Goal: Transaction & Acquisition: Book appointment/travel/reservation

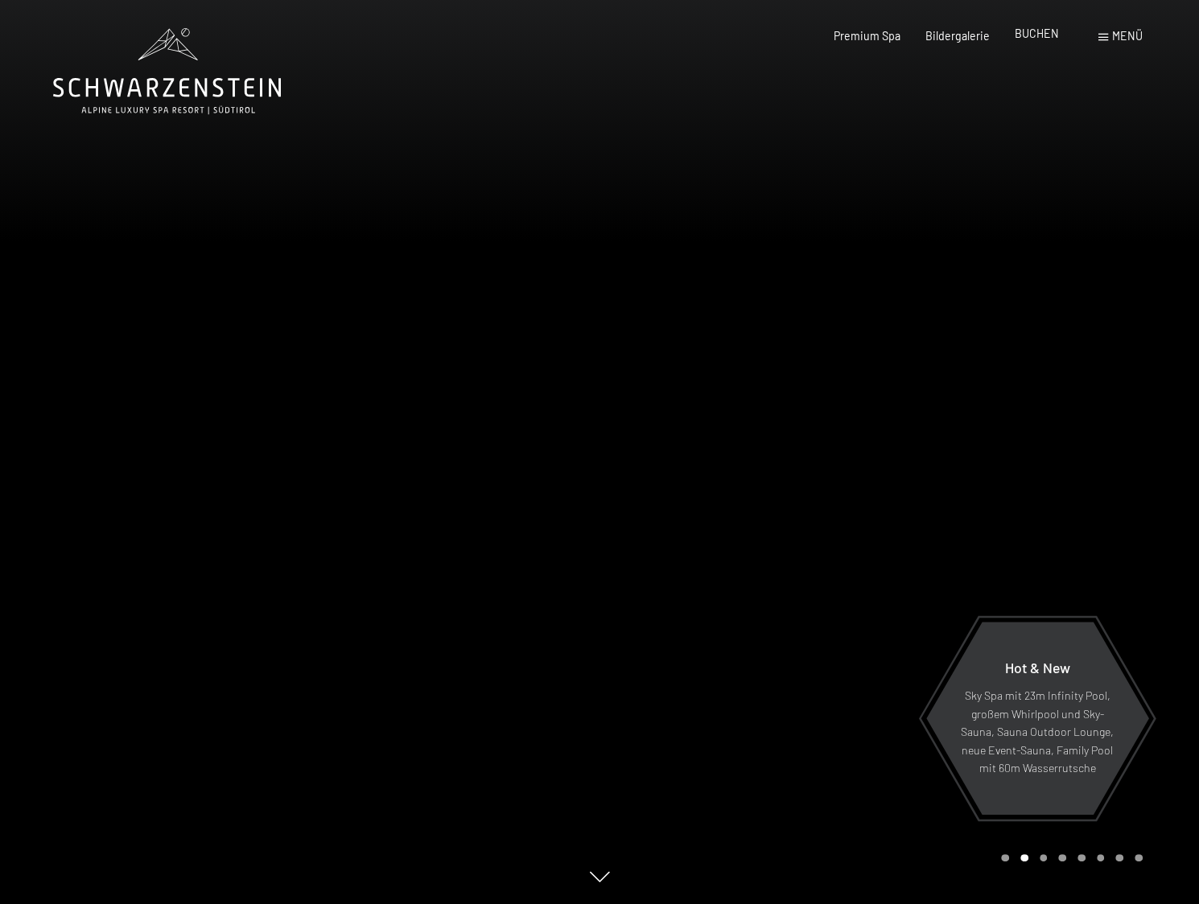
click at [1024, 35] on span "BUCHEN" at bounding box center [1036, 34] width 44 height 14
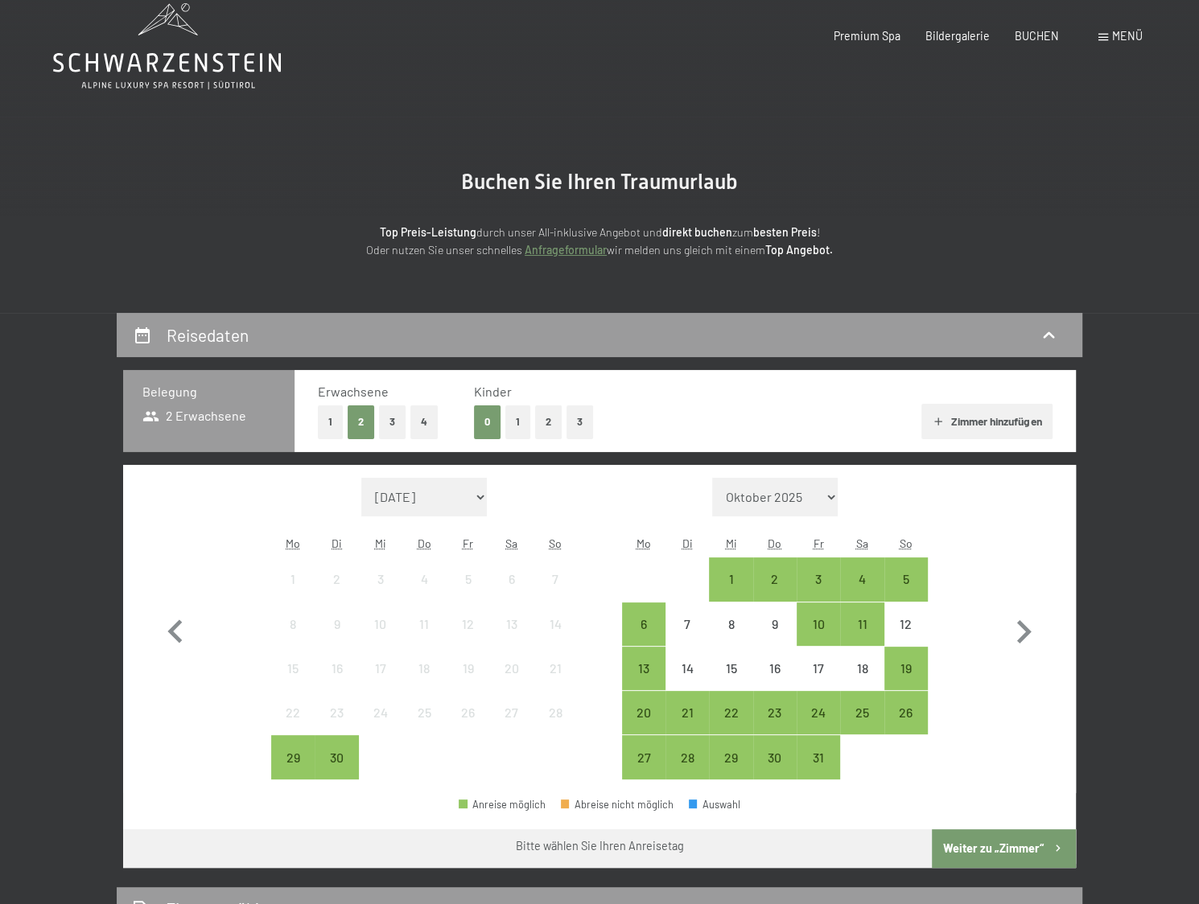
scroll to position [160, 0]
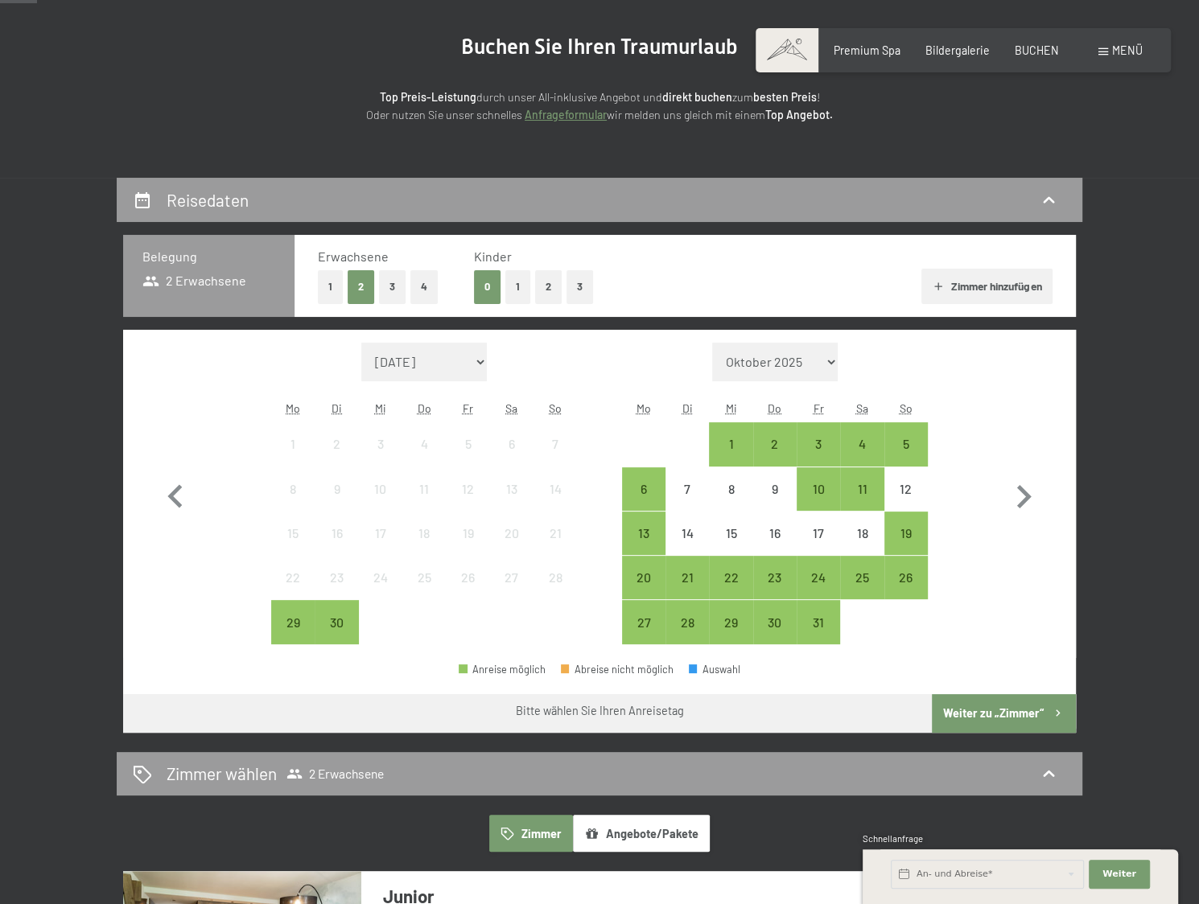
click at [809, 365] on select "[DATE] [DATE] [DATE] [DATE] [DATE] [PERSON_NAME][DATE] [DATE] [DATE] [DATE] [DA…" at bounding box center [775, 362] width 126 height 39
select select "[DATE]"
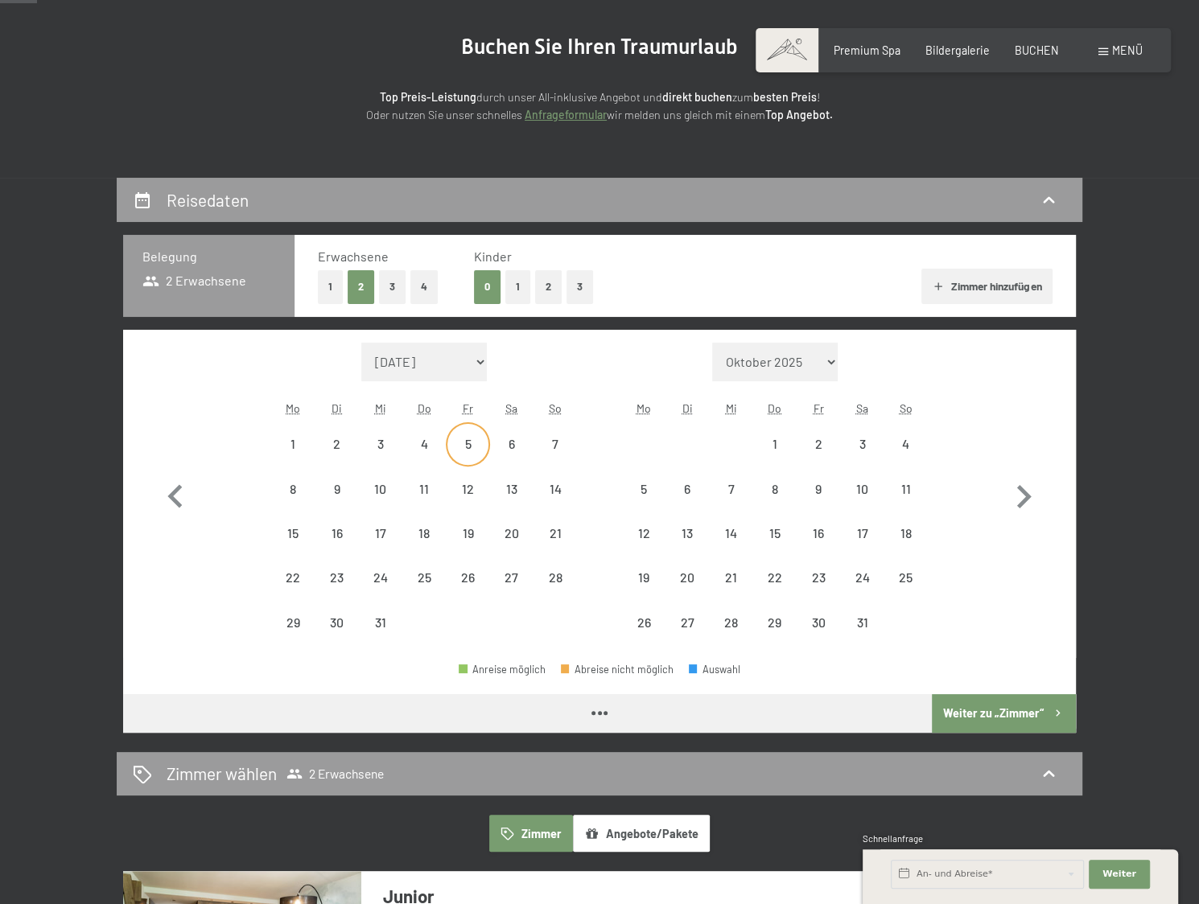
select select "[DATE]"
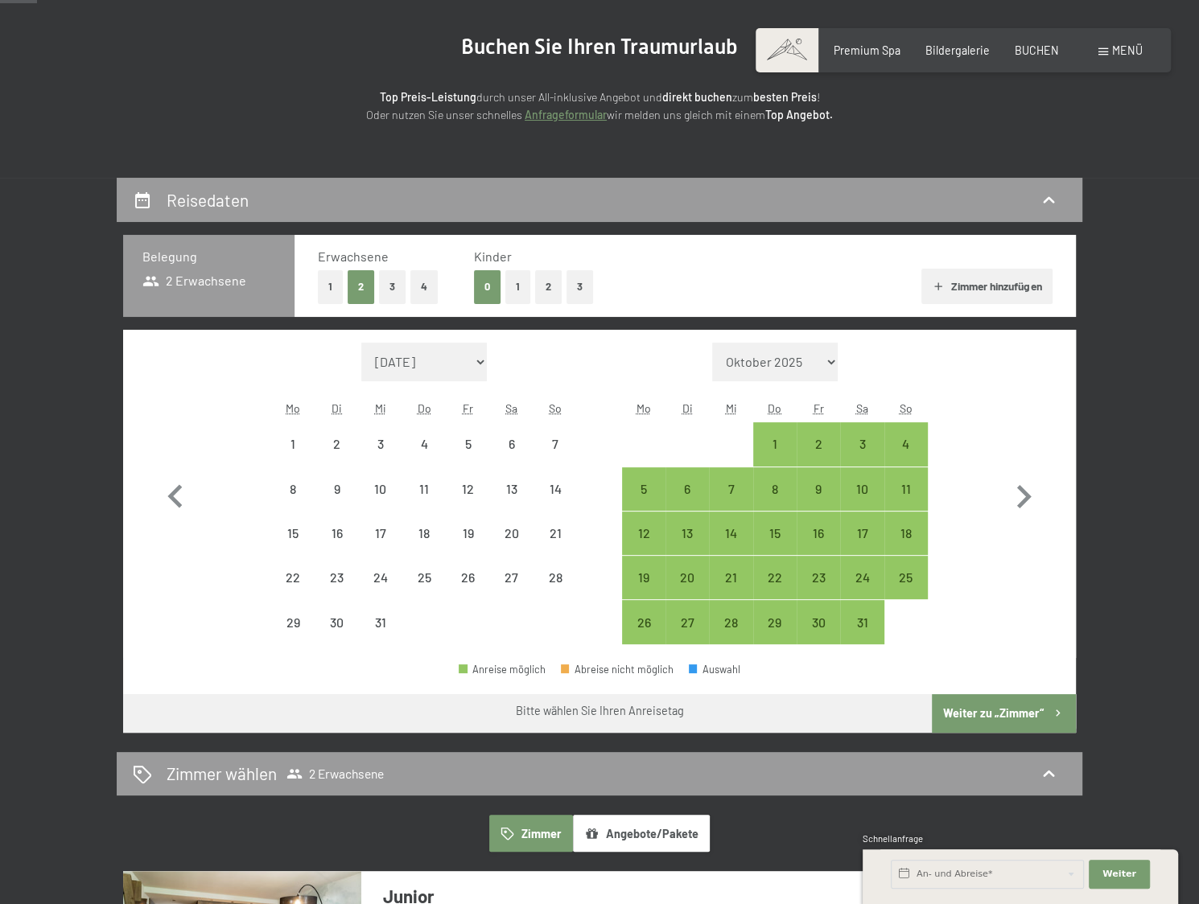
select select "[DATE]"
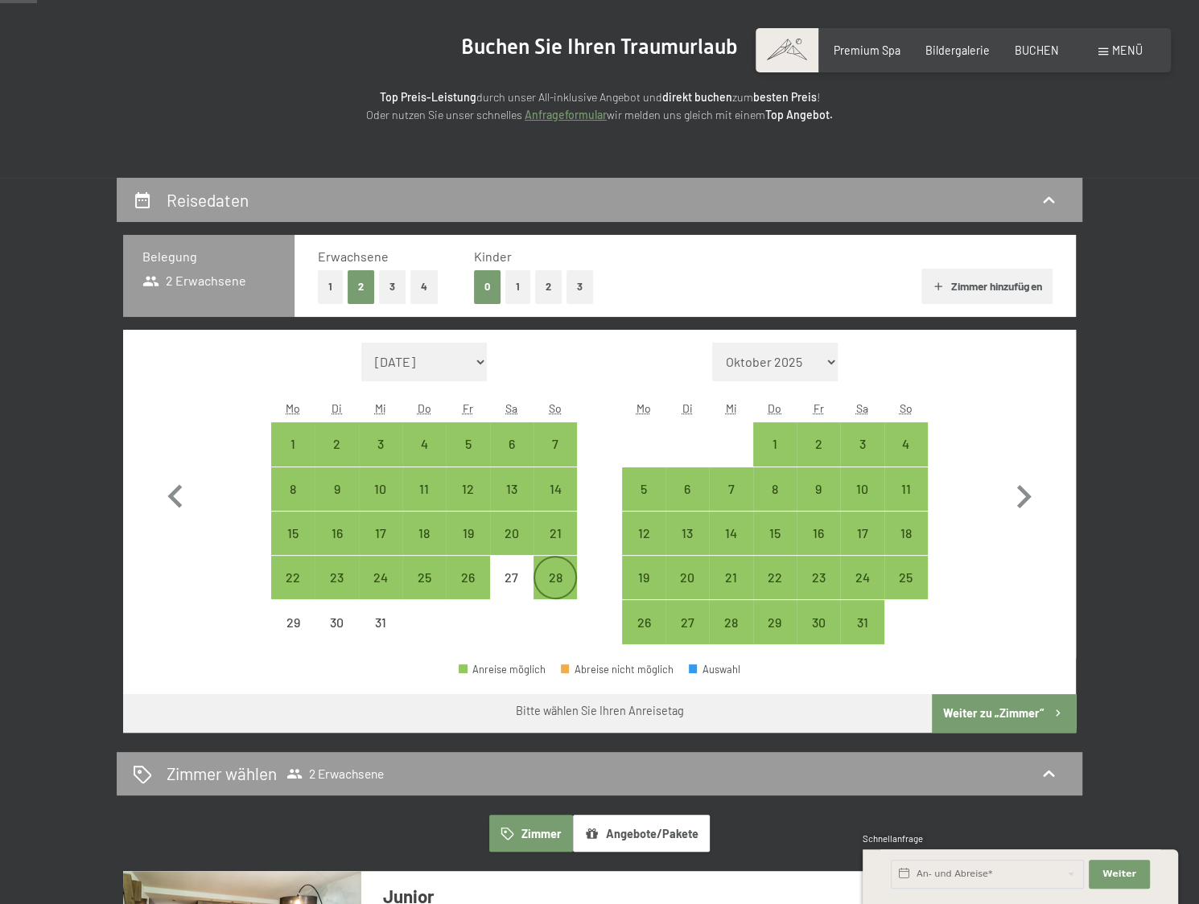
click at [553, 585] on div "28" at bounding box center [555, 591] width 40 height 40
select select "[DATE]"
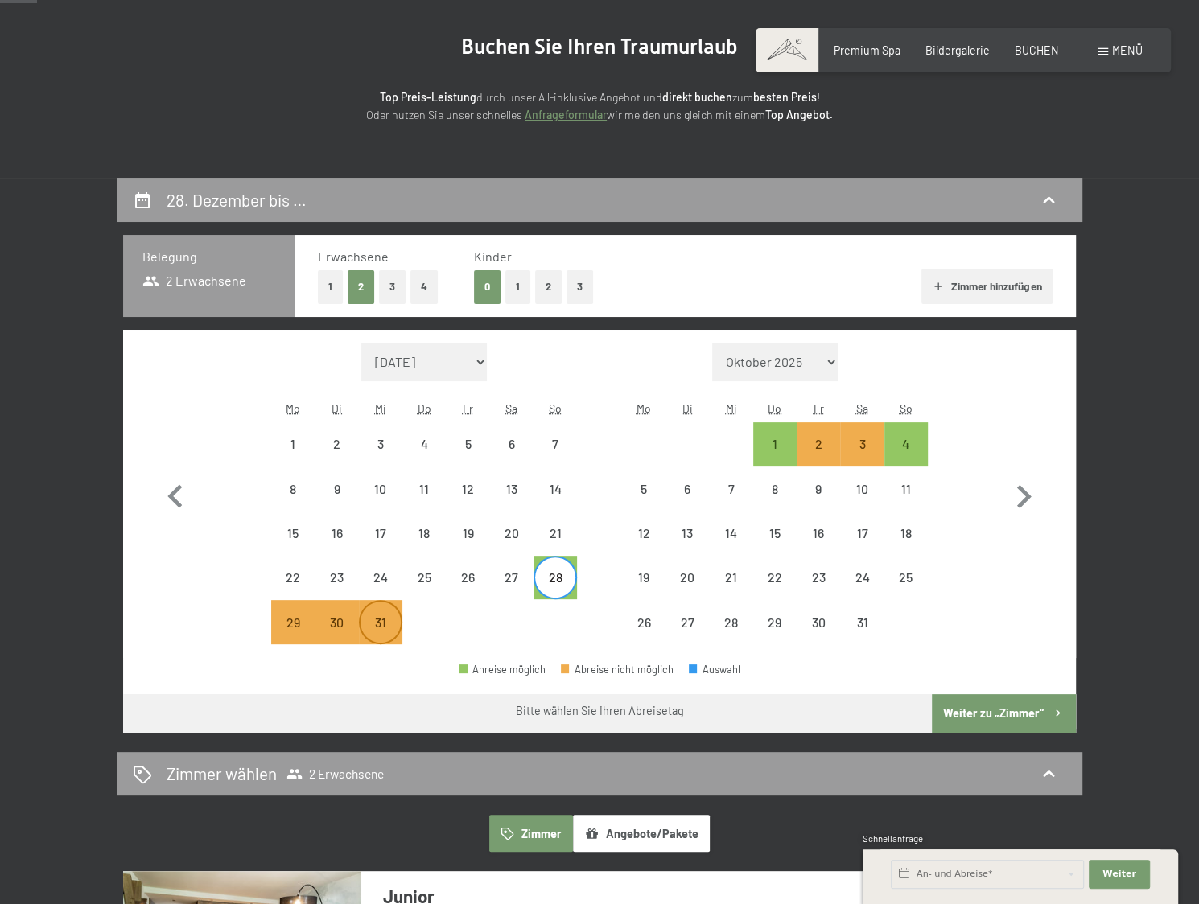
click at [396, 624] on div "31" at bounding box center [380, 636] width 40 height 40
select select "[DATE]"
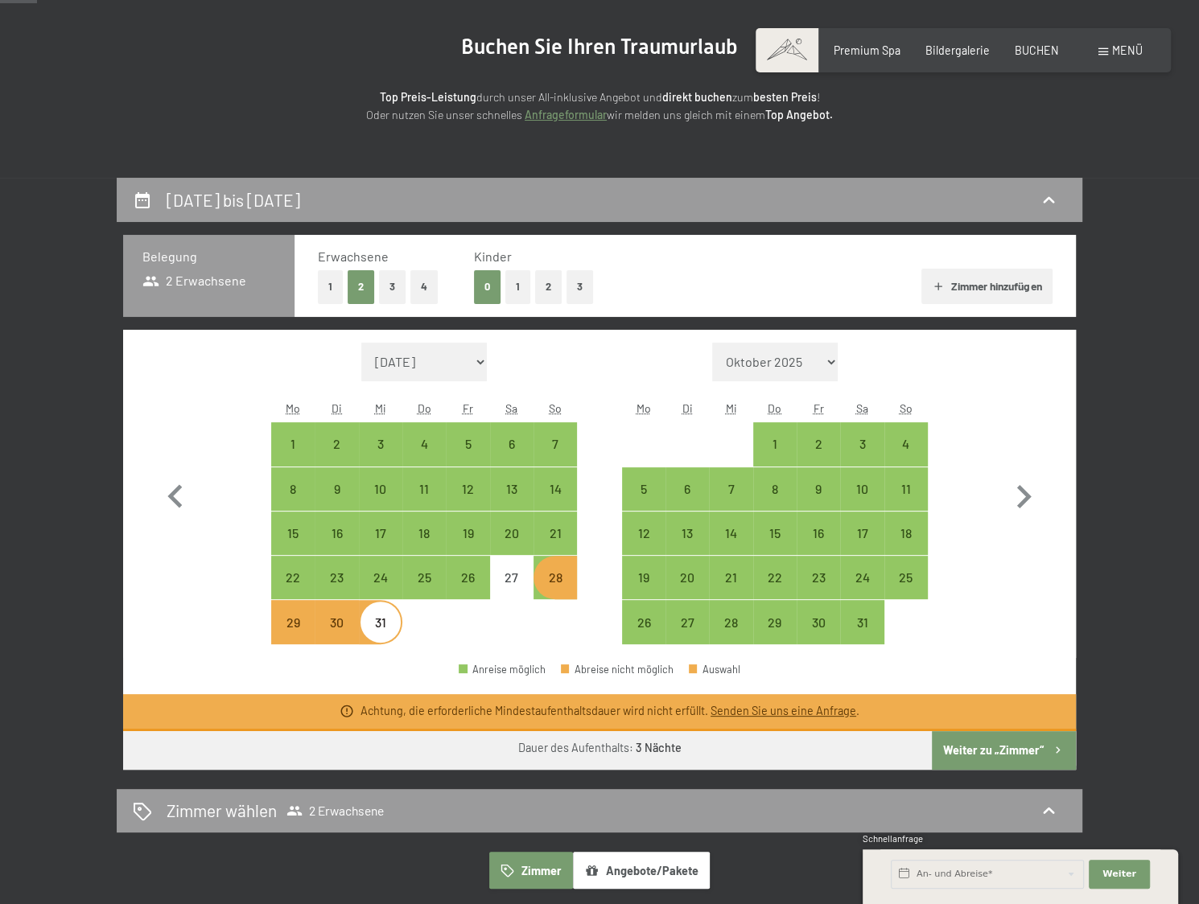
click at [992, 757] on button "Weiter zu „Zimmer“" at bounding box center [1004, 750] width 144 height 39
select select "[DATE]"
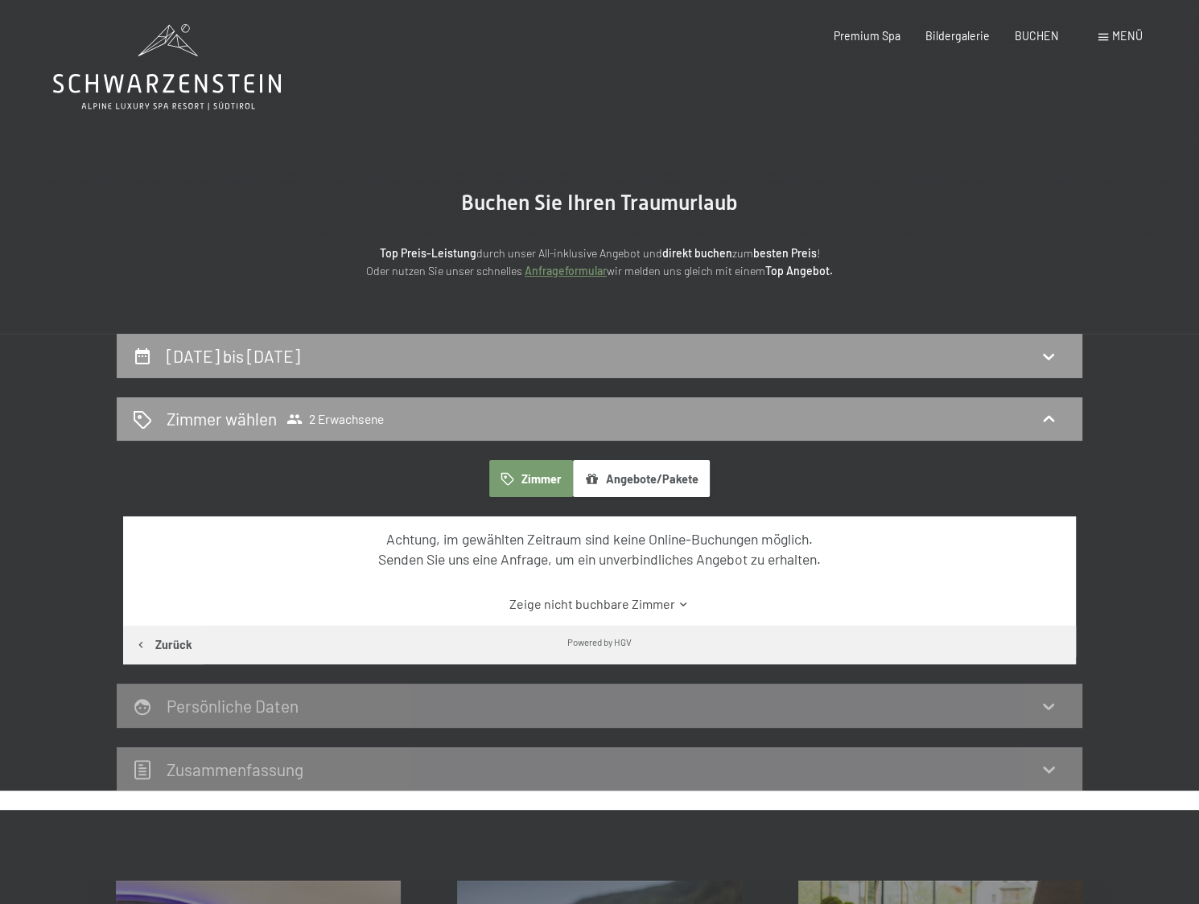
scroll to position [0, 0]
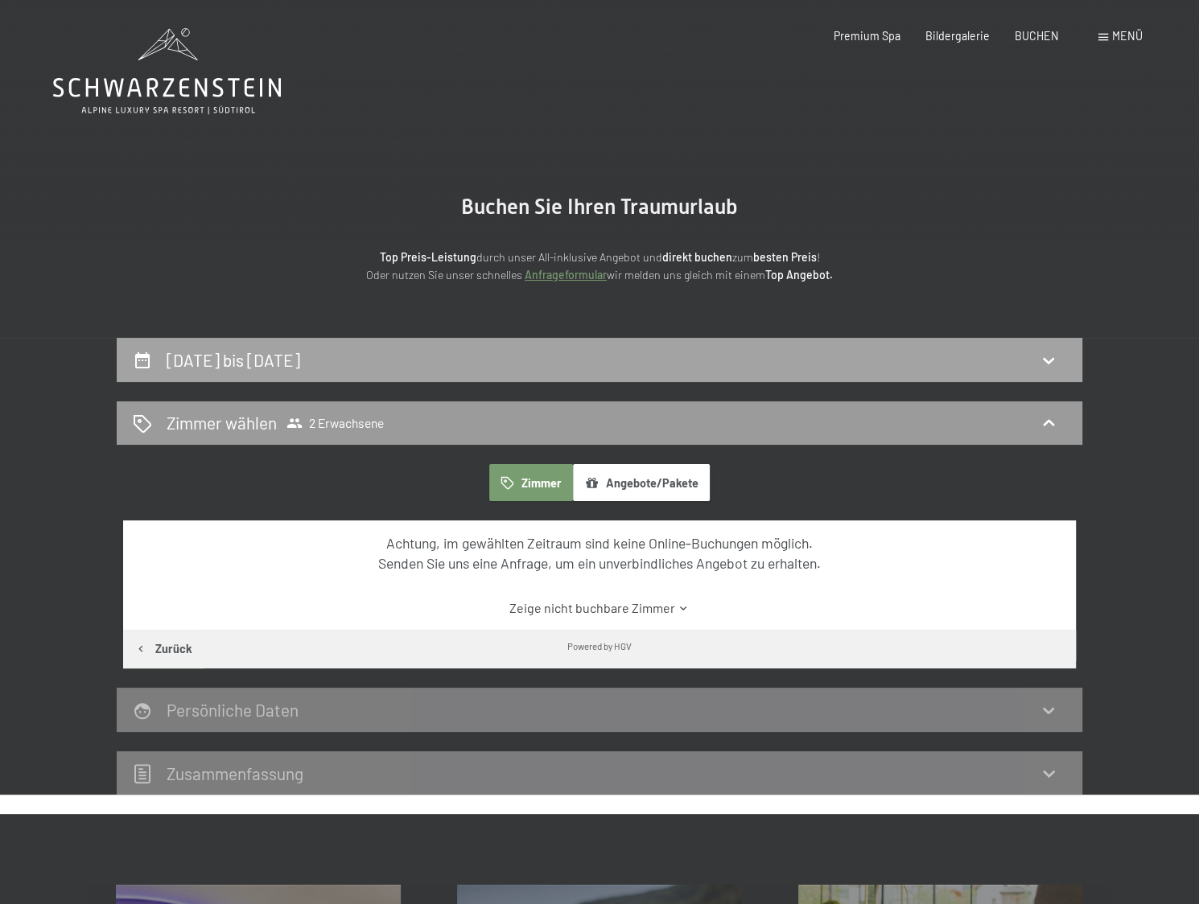
click at [219, 341] on div "[DATE] bis [DATE]" at bounding box center [599, 360] width 965 height 44
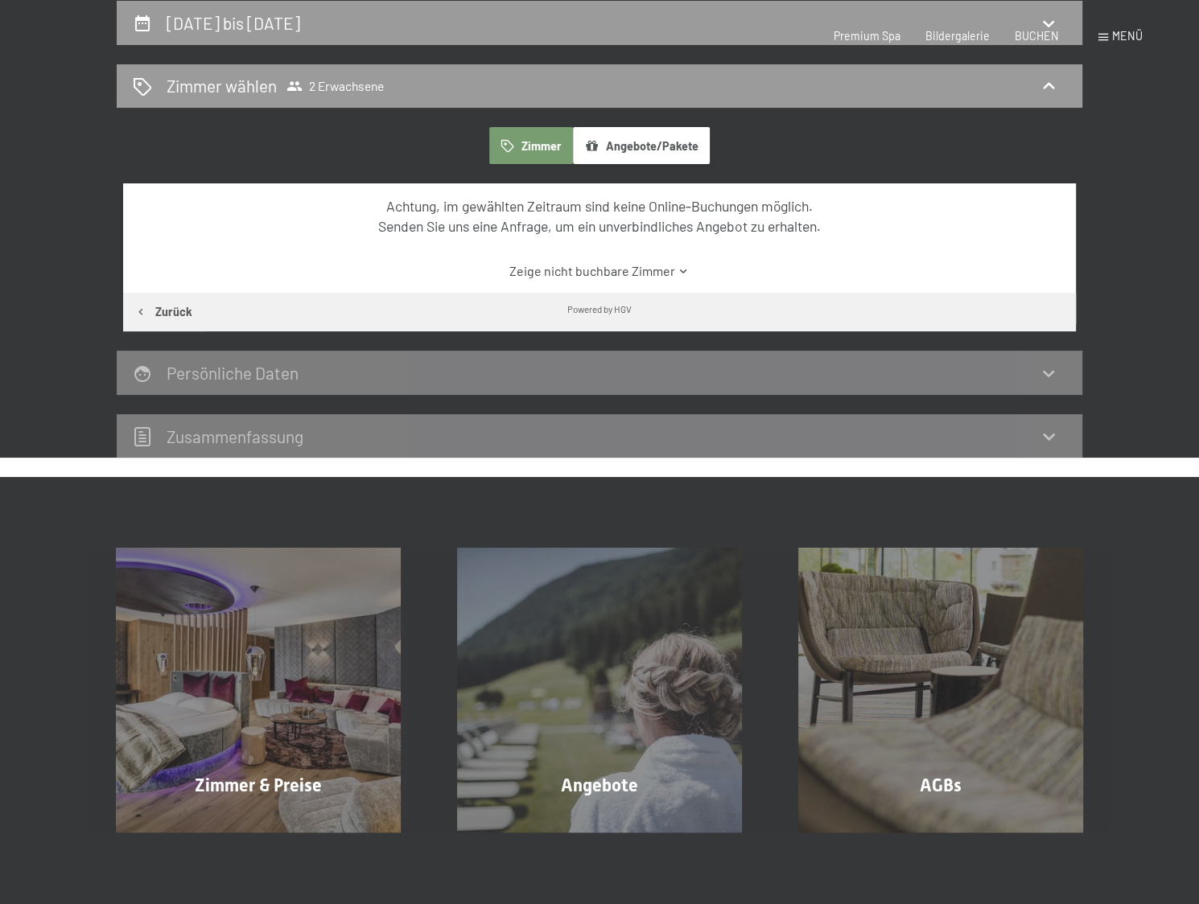
select select "[DATE]"
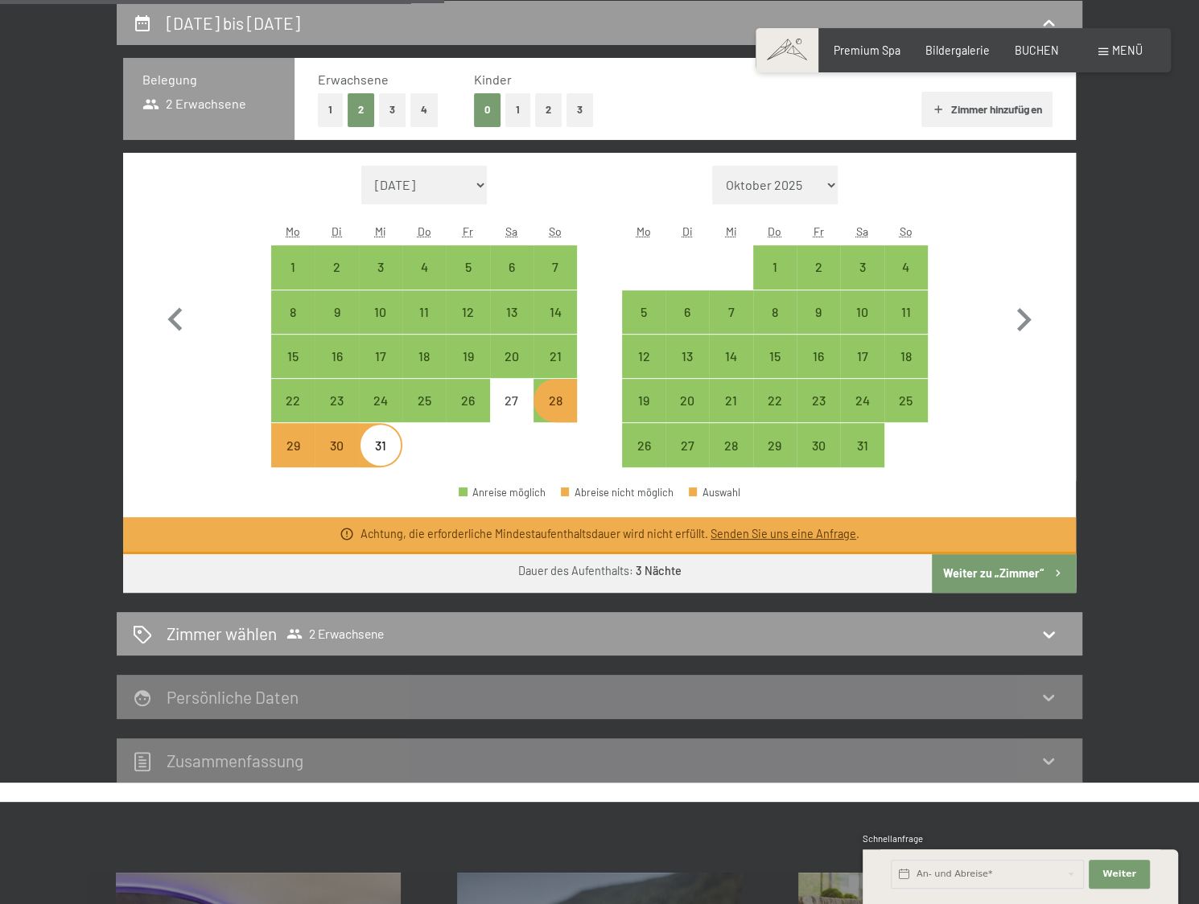
click at [545, 401] on div "28" at bounding box center [555, 414] width 40 height 40
select select "[DATE]"
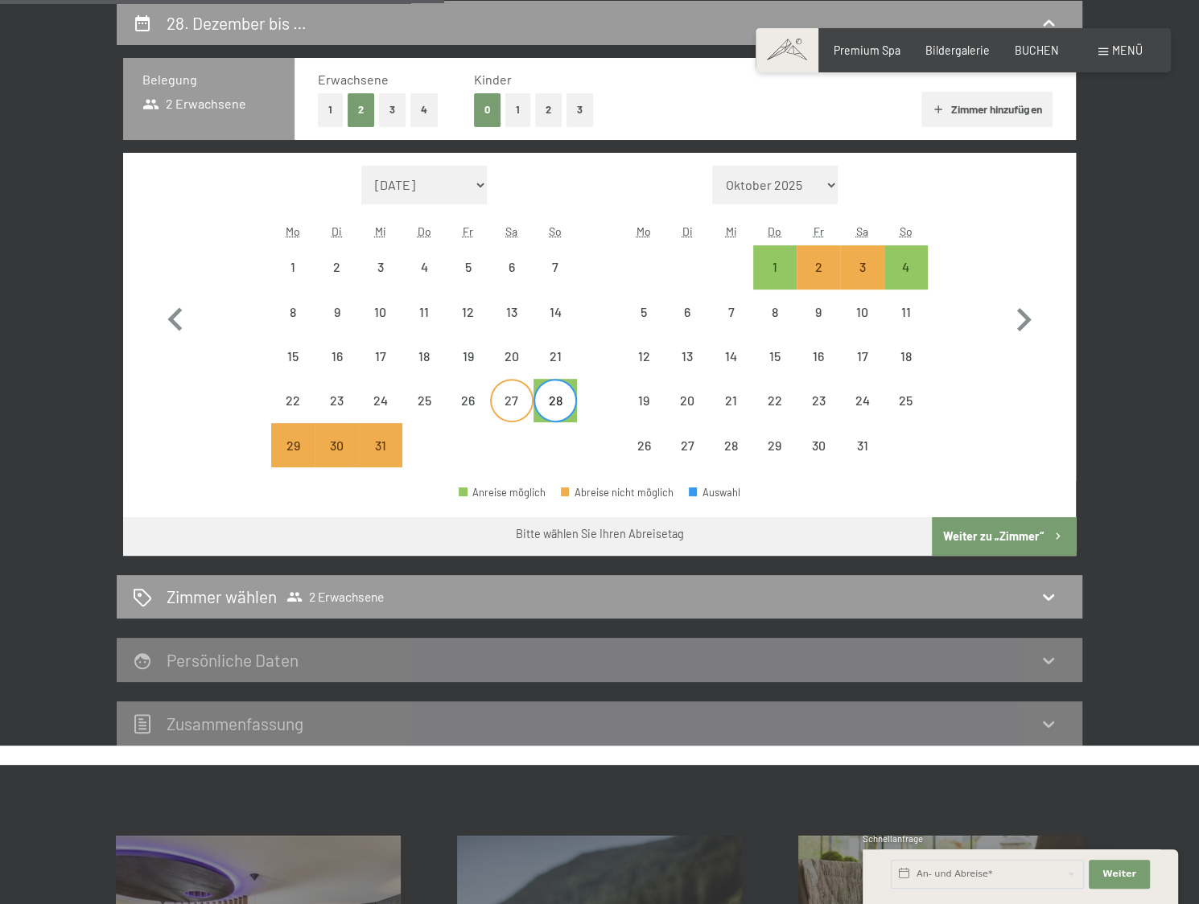
click at [516, 395] on div "27" at bounding box center [512, 414] width 40 height 40
select select "[DATE]"
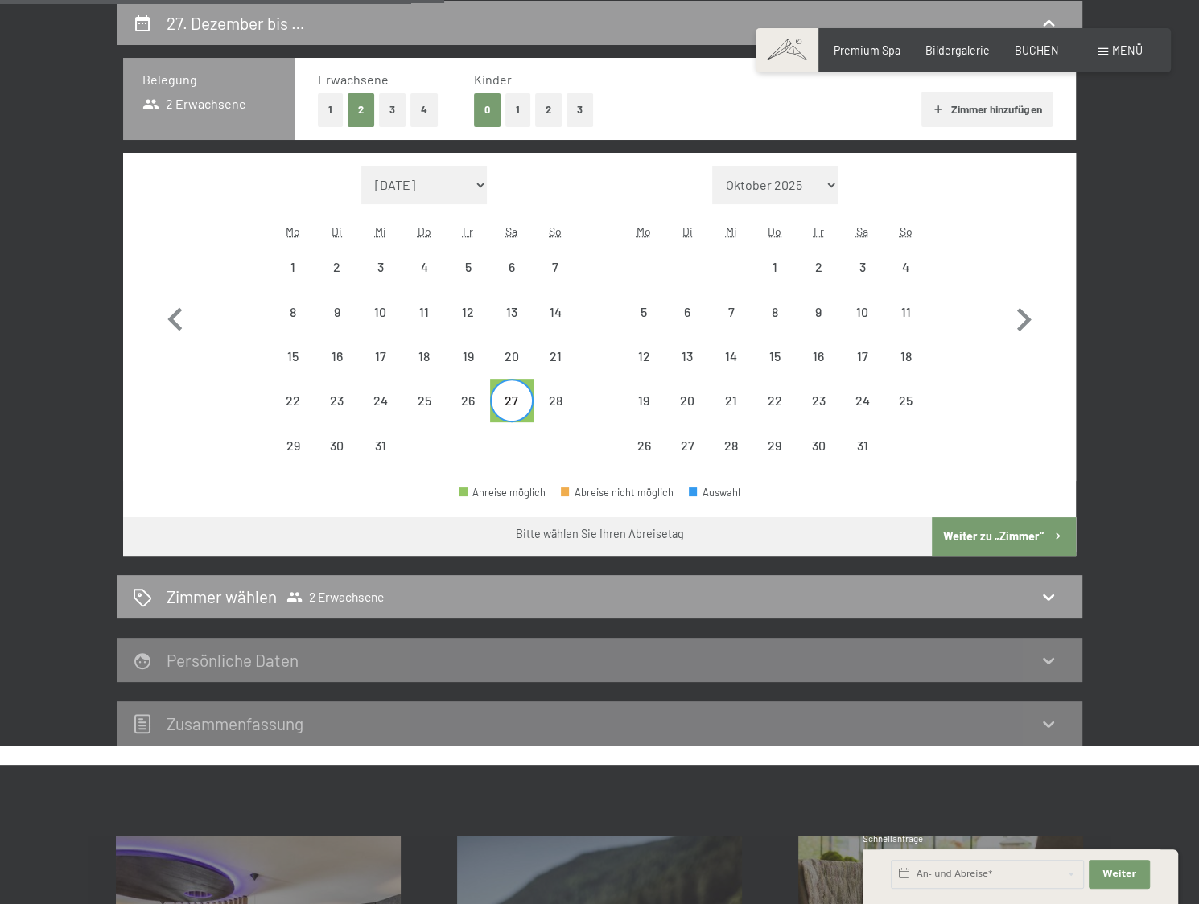
click at [500, 408] on div "27" at bounding box center [512, 414] width 40 height 40
select select "[DATE]"
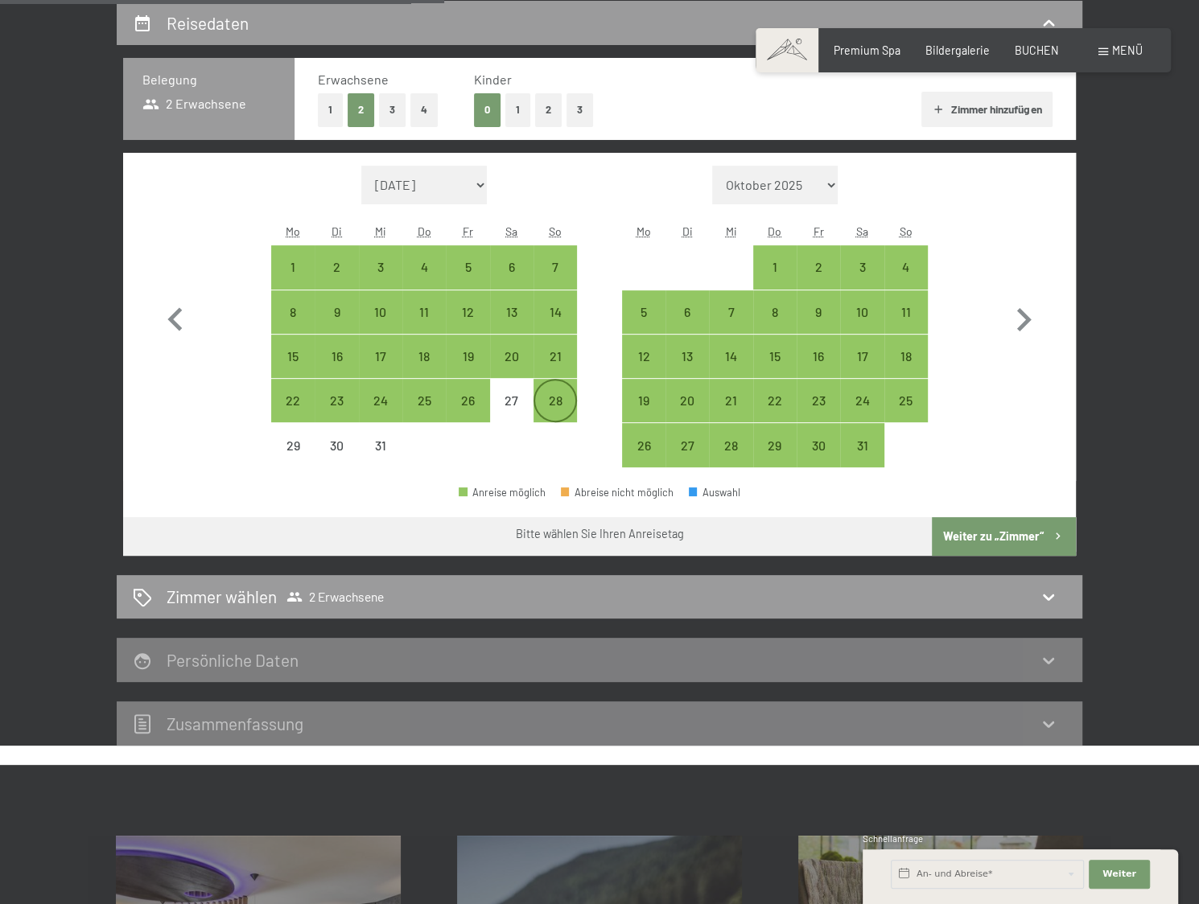
click at [564, 408] on div "28" at bounding box center [555, 414] width 40 height 40
select select "[DATE]"
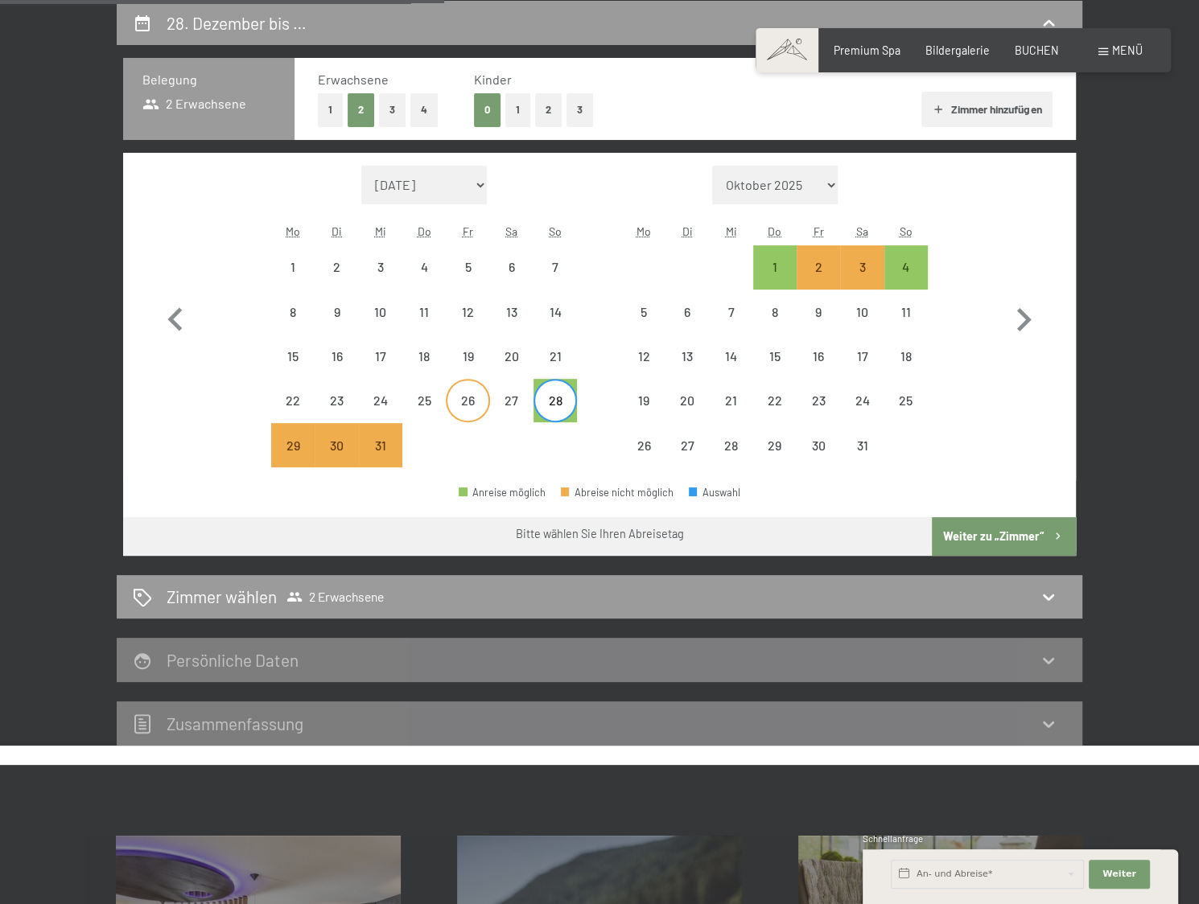
click at [459, 413] on div "26" at bounding box center [467, 414] width 40 height 40
select select "[DATE]"
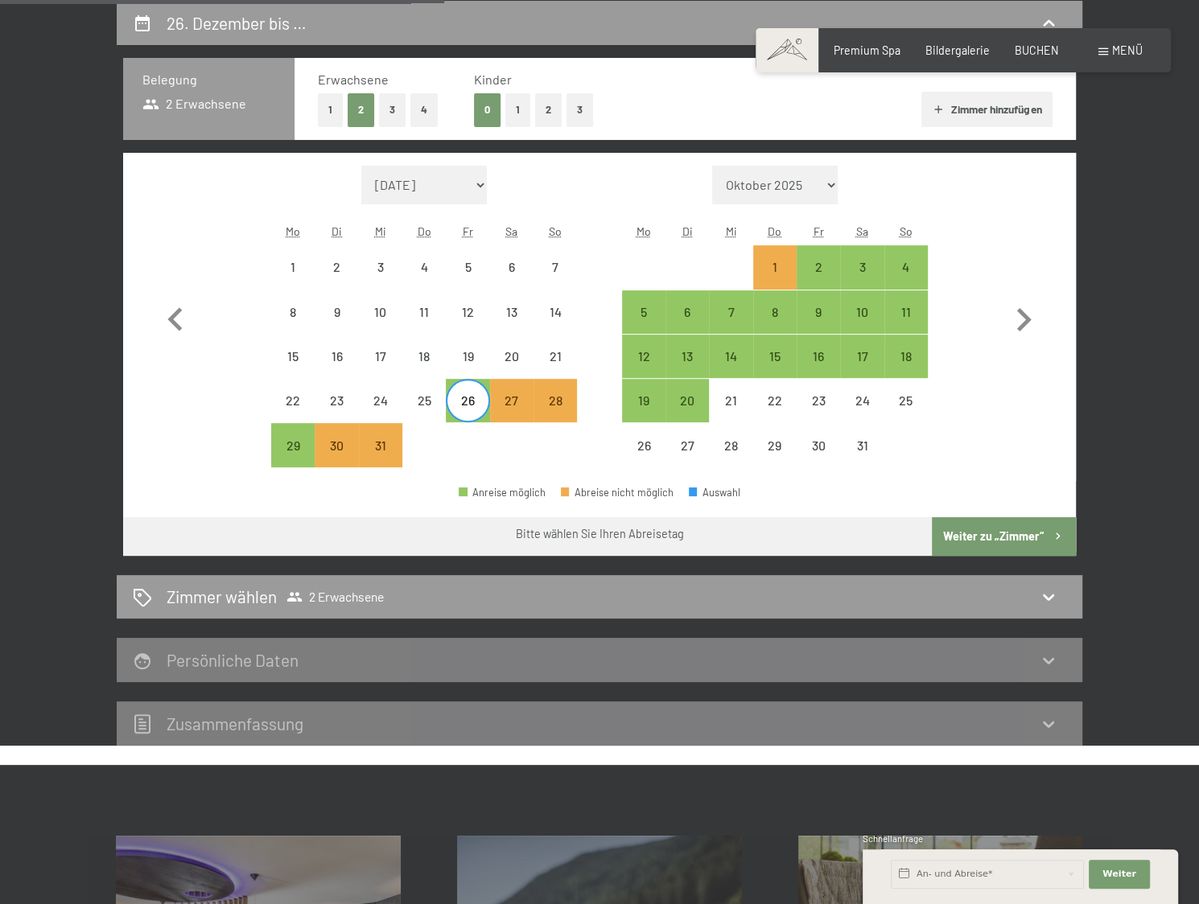
click at [479, 415] on div "26" at bounding box center [467, 414] width 40 height 40
select select "[DATE]"
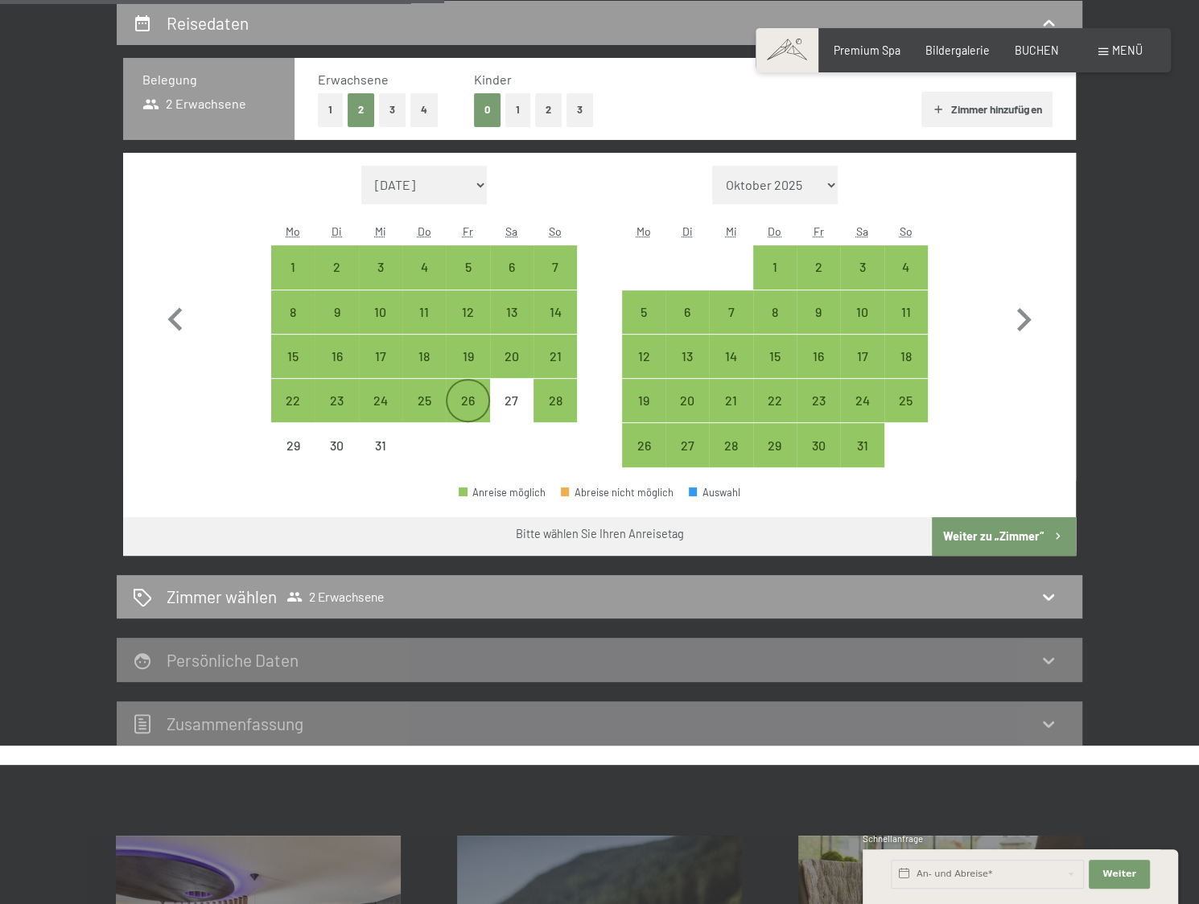
click at [476, 406] on div "26" at bounding box center [467, 414] width 40 height 40
select select "[DATE]"
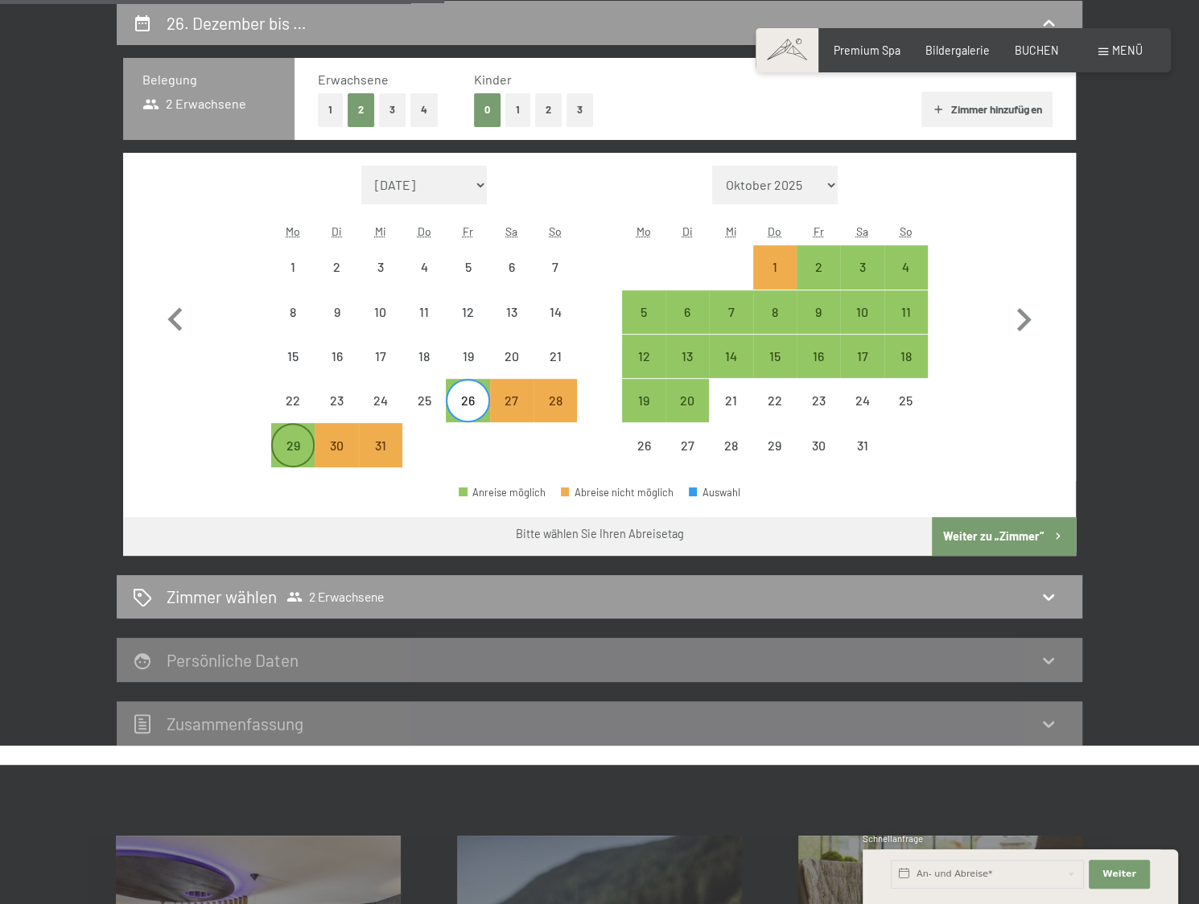
click at [298, 455] on div "29" at bounding box center [293, 459] width 40 height 40
select select "[DATE]"
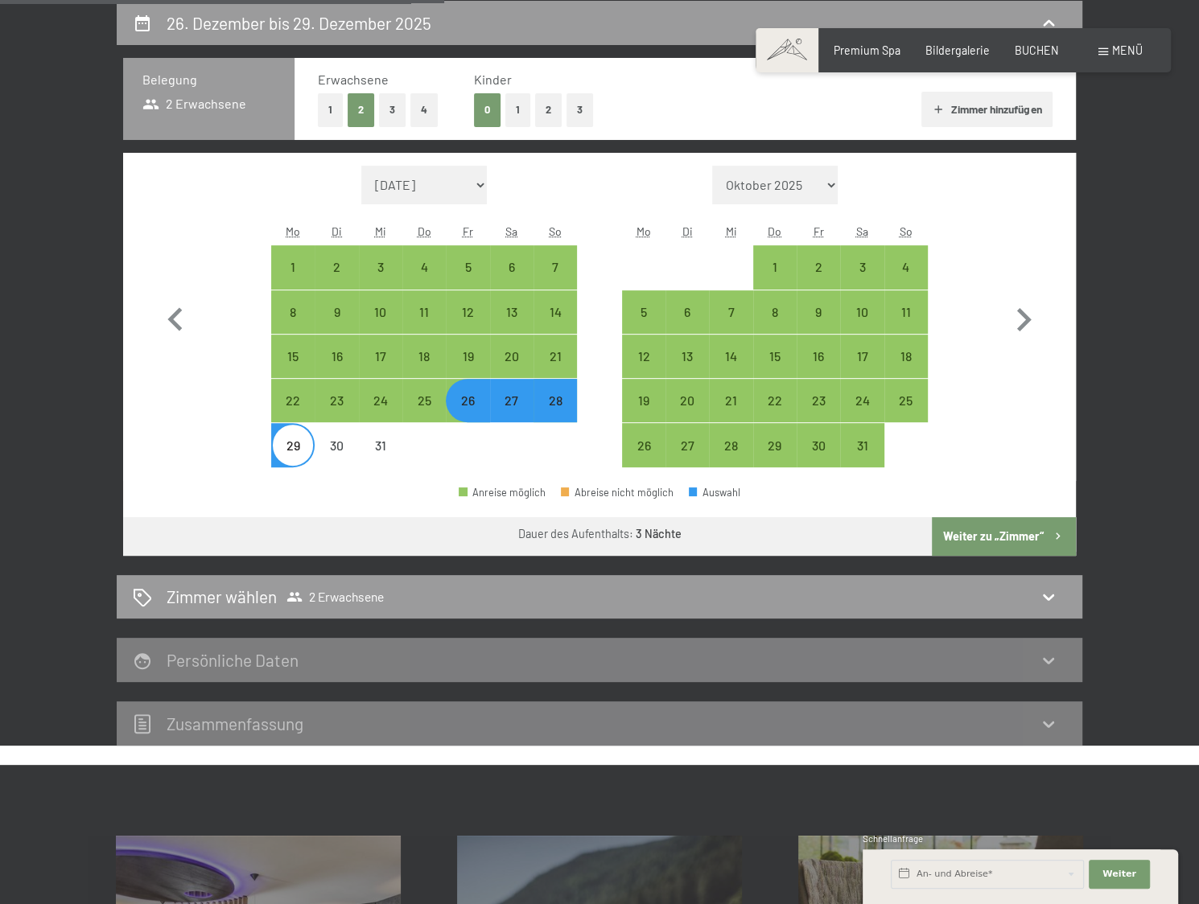
click at [994, 533] on button "Weiter zu „Zimmer“" at bounding box center [1004, 536] width 144 height 39
select select "[DATE]"
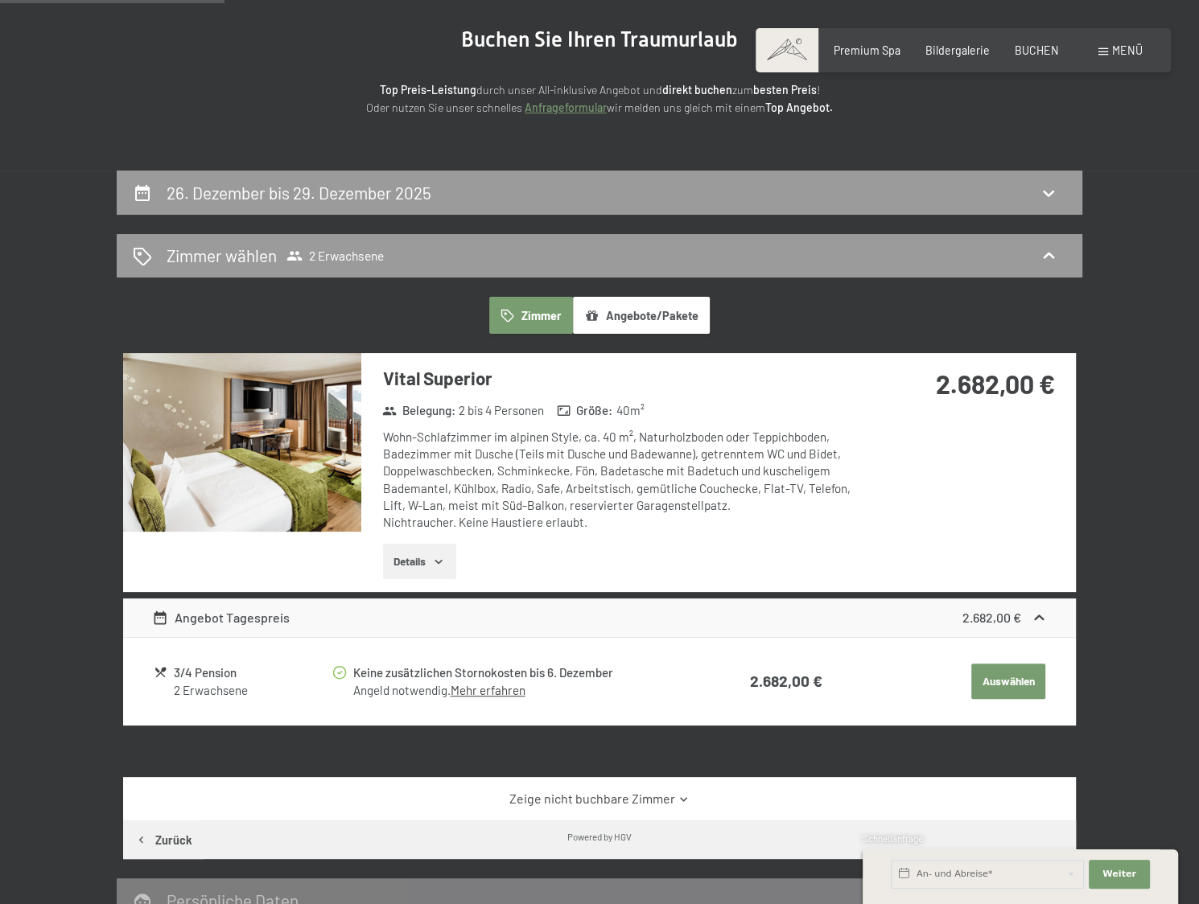
scroll to position [241, 0]
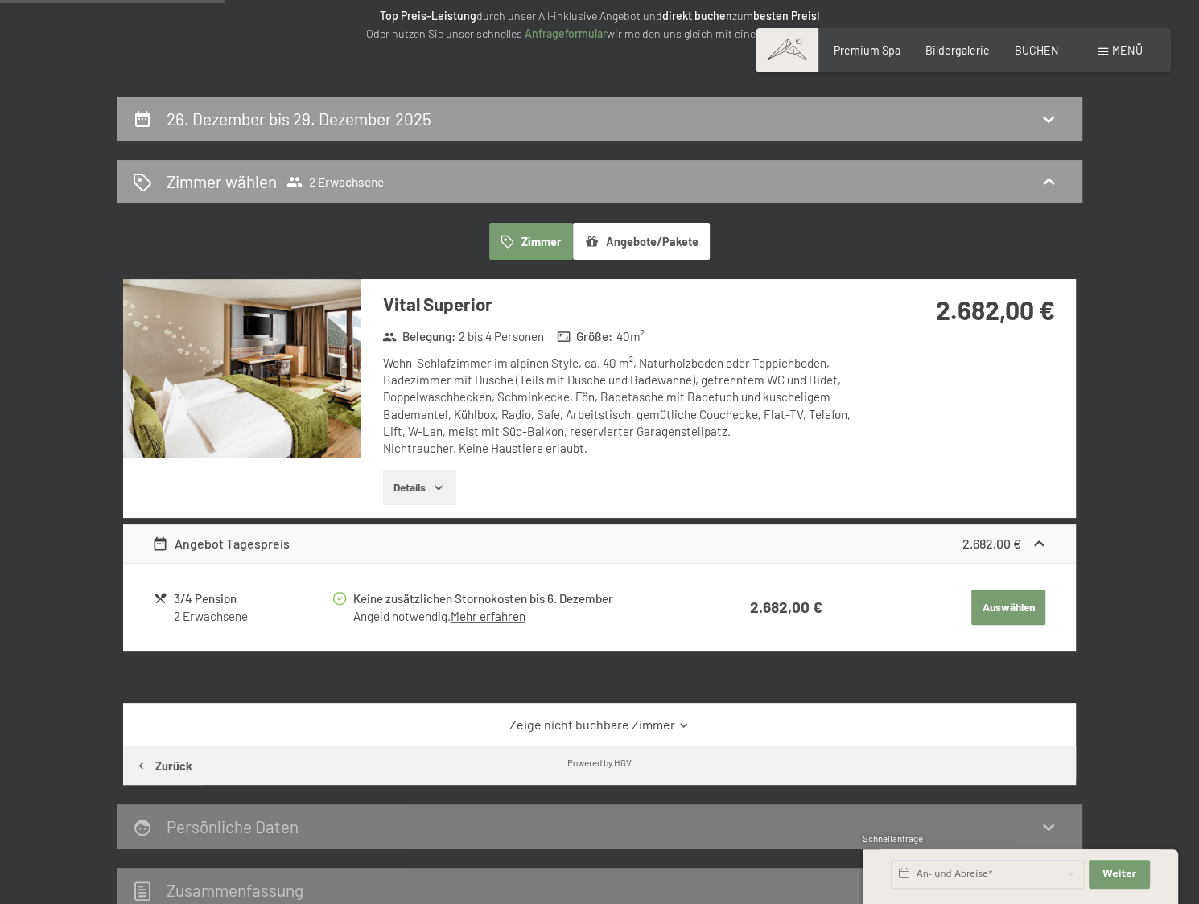
click at [621, 725] on link "Zeige nicht buchbare Zimmer" at bounding box center [599, 725] width 895 height 18
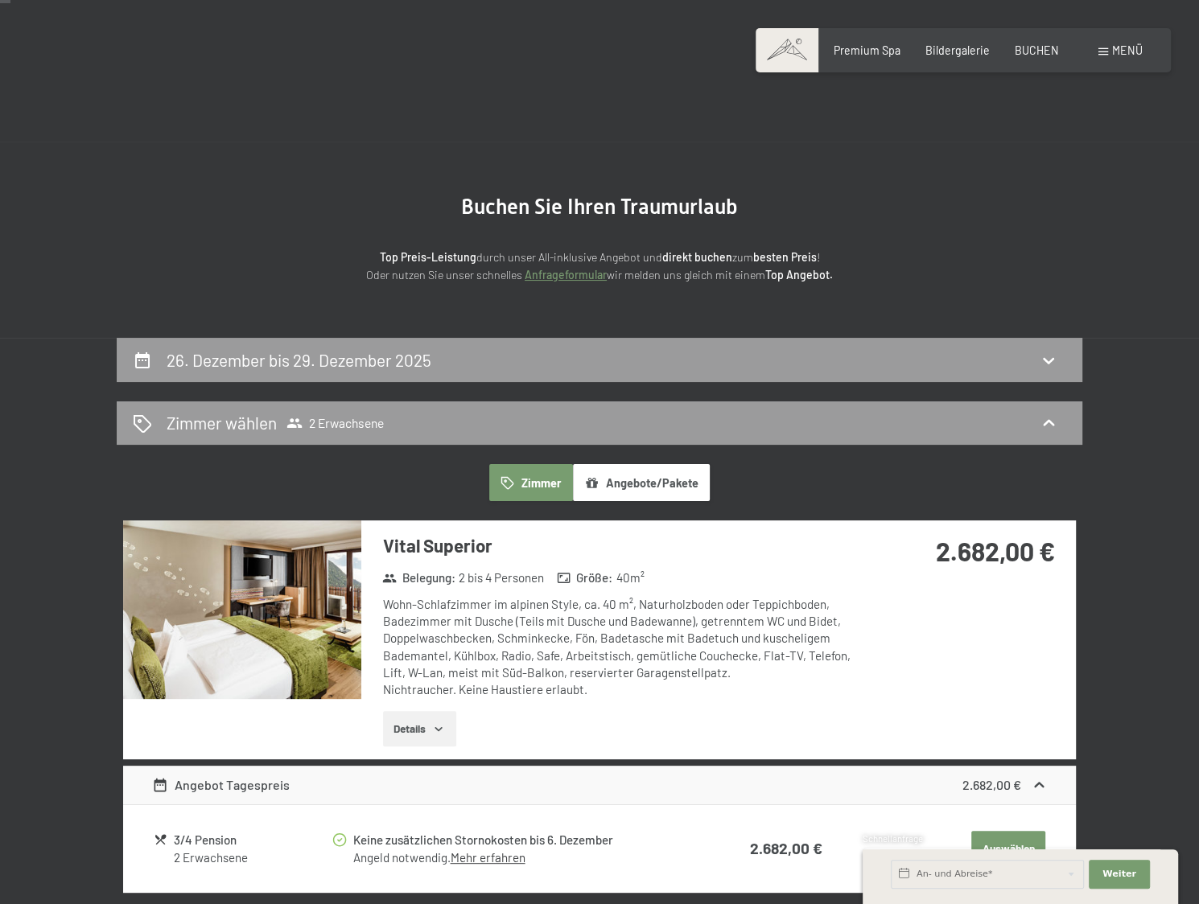
scroll to position [80, 0]
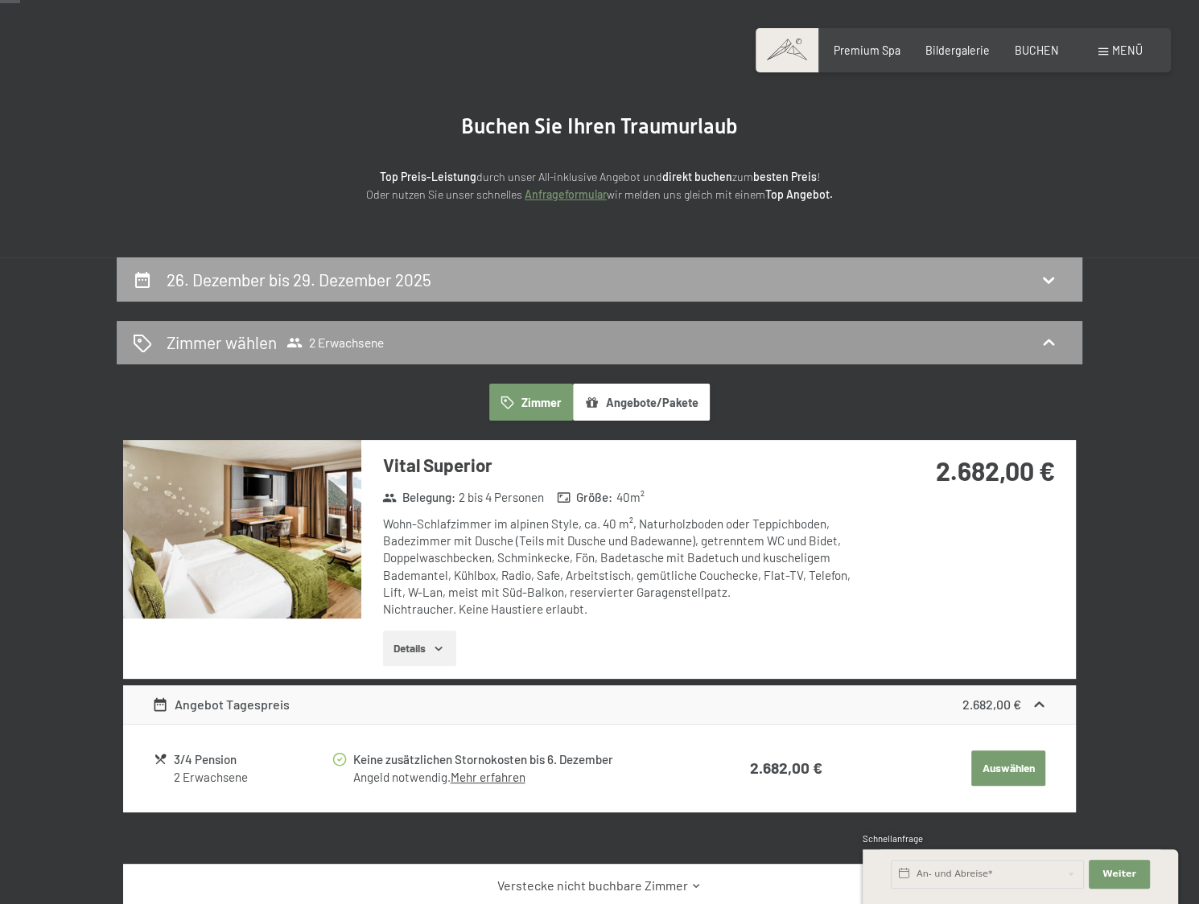
click at [1057, 280] on icon at bounding box center [1048, 279] width 19 height 19
select select "[DATE]"
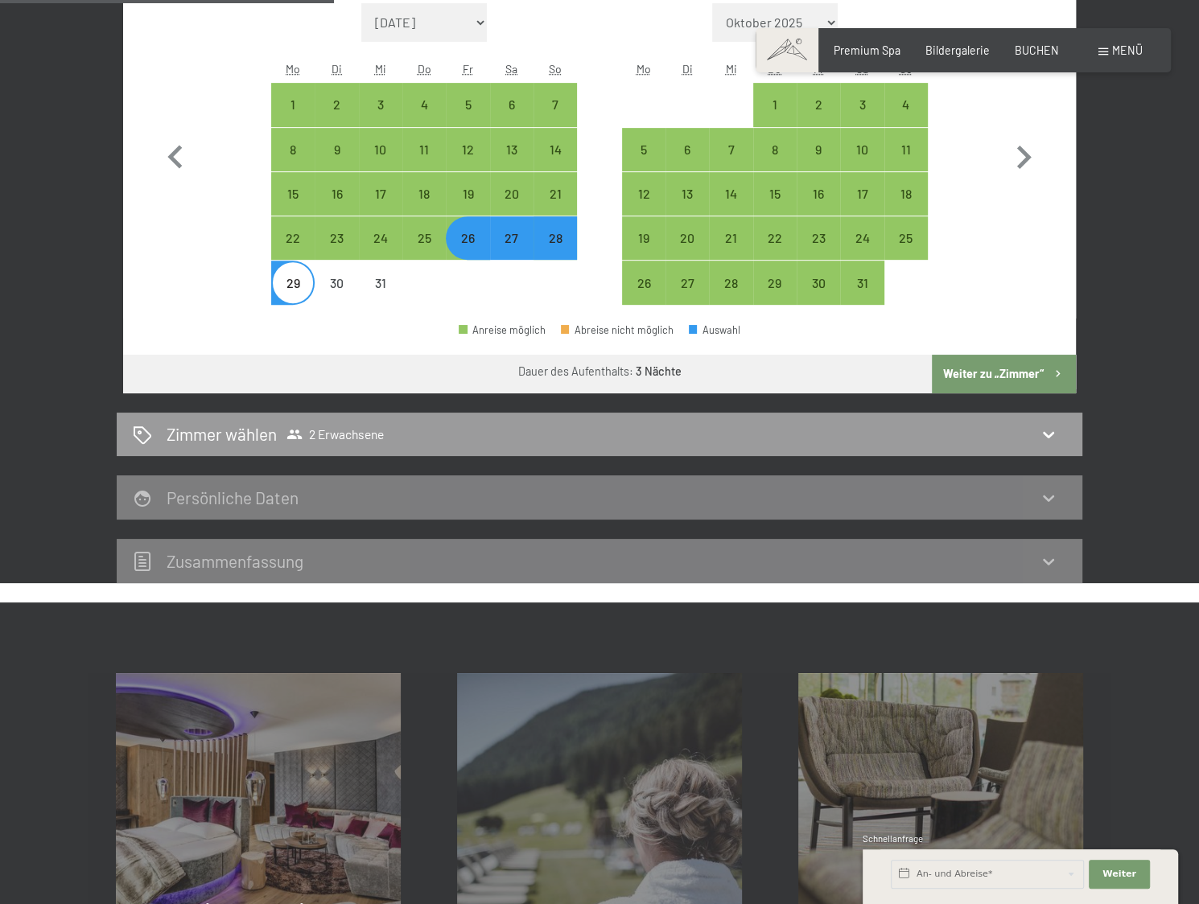
scroll to position [337, 0]
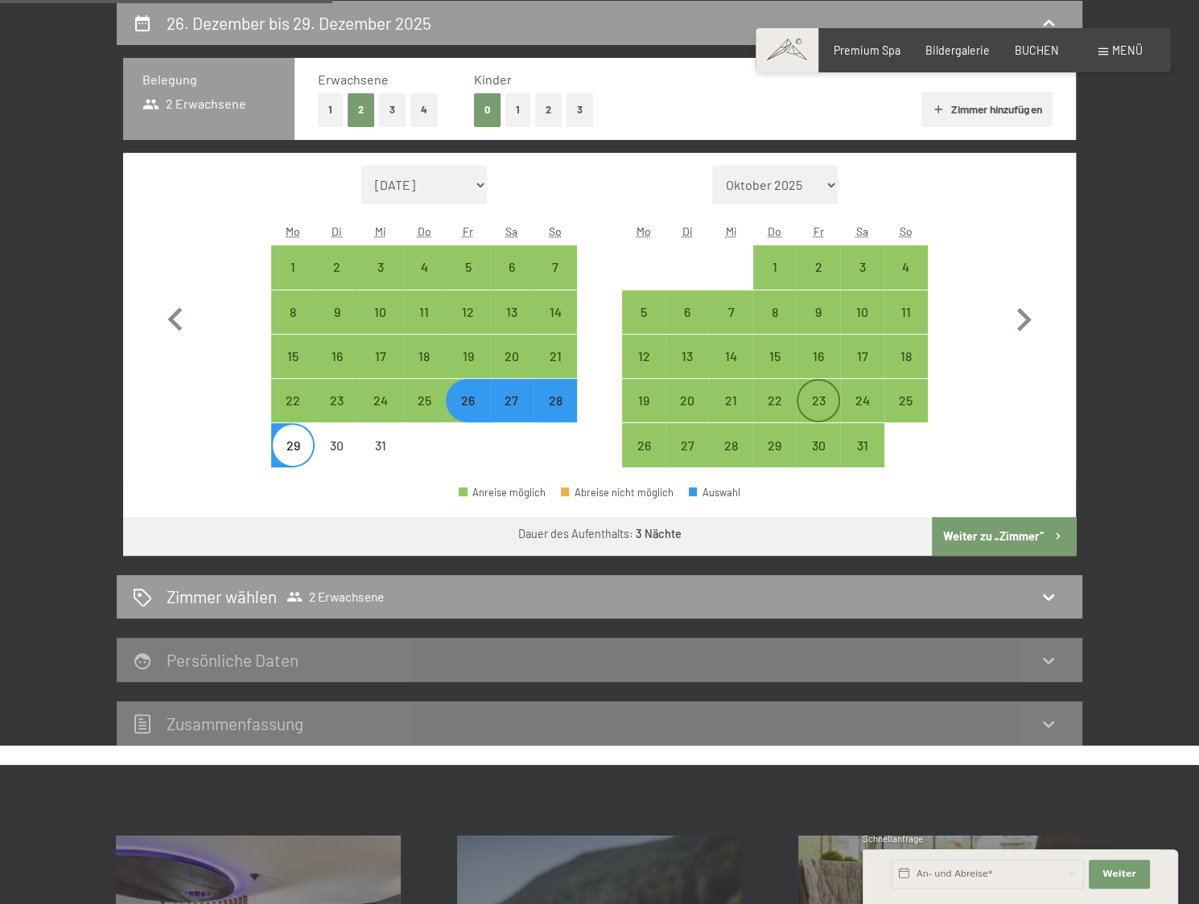
click at [818, 405] on div "23" at bounding box center [818, 414] width 40 height 40
select select "[DATE]"
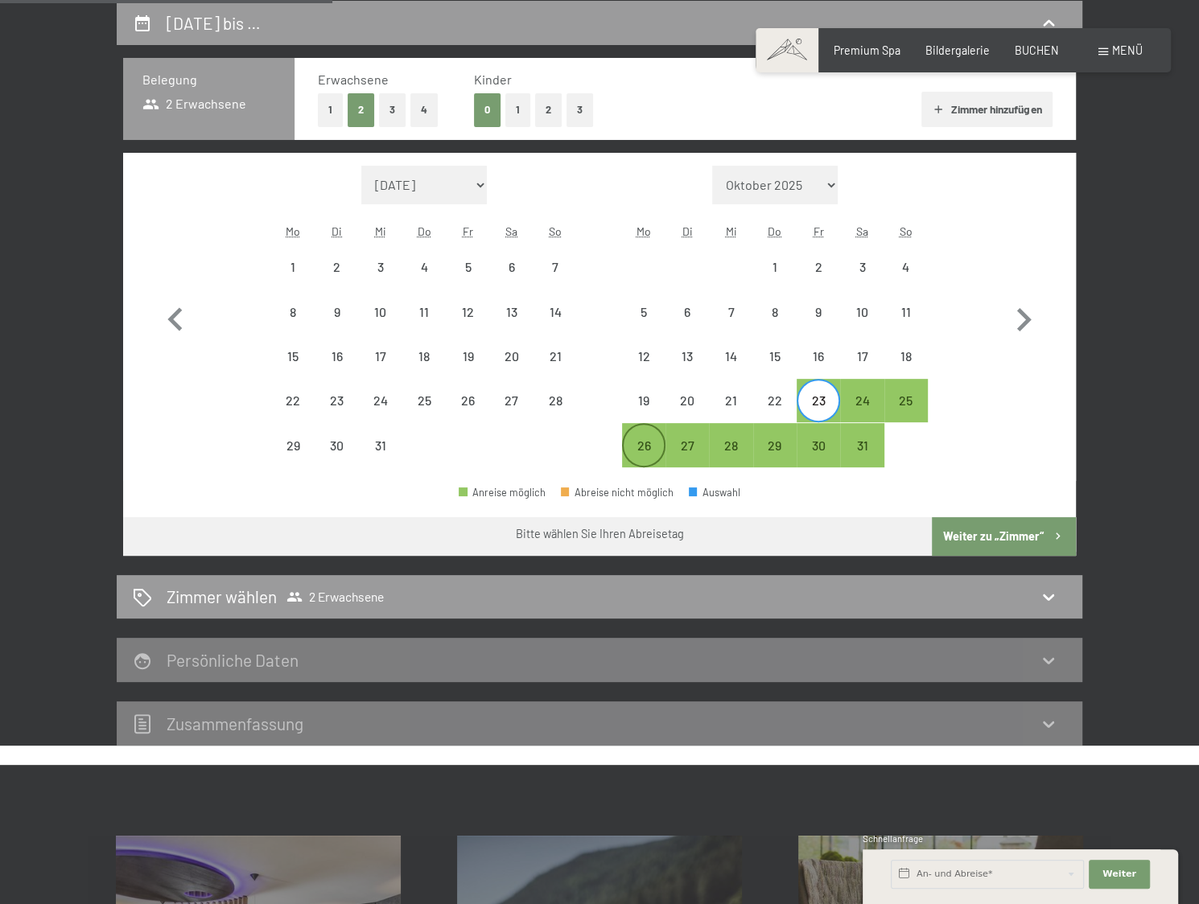
click at [637, 453] on div "26" at bounding box center [644, 459] width 40 height 40
select select "[DATE]"
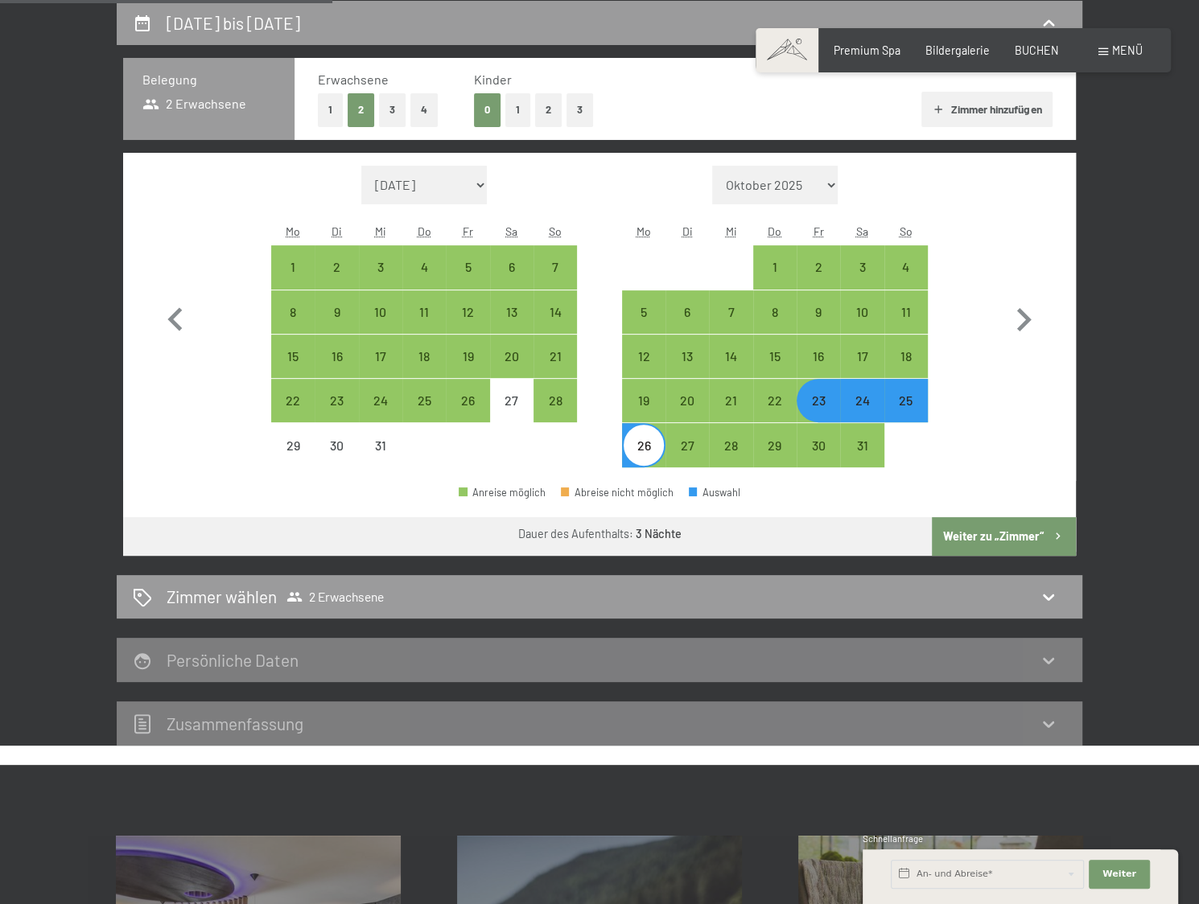
click at [1015, 530] on button "Weiter zu „Zimmer“" at bounding box center [1004, 536] width 144 height 39
select select "[DATE]"
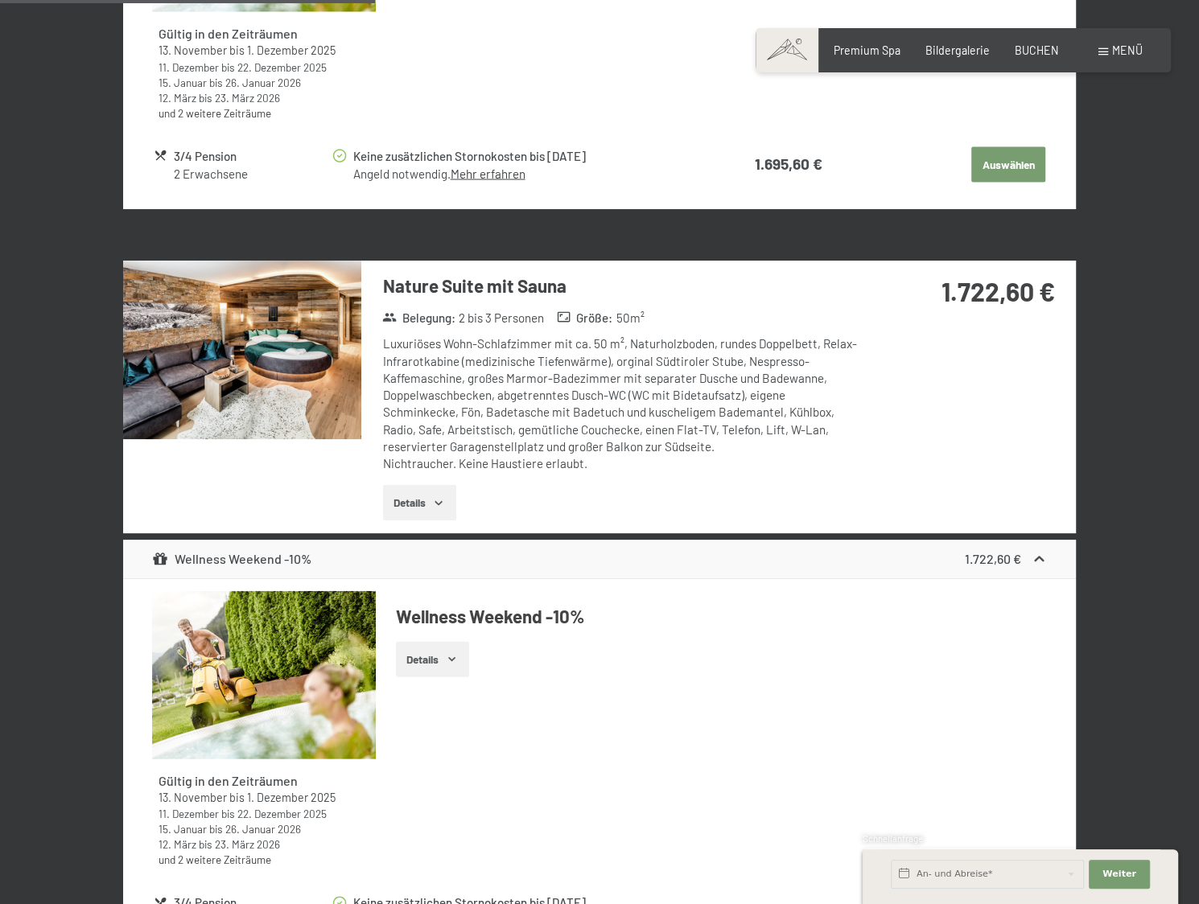
scroll to position [2509, 0]
